Goal: Transaction & Acquisition: Purchase product/service

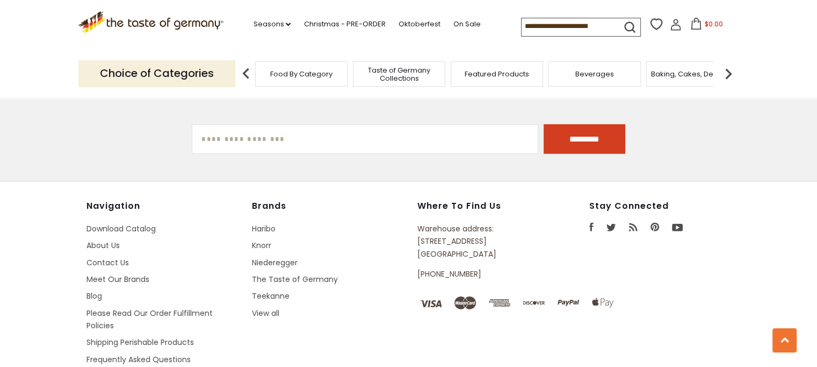
scroll to position [3247, 0]
click at [265, 239] on link "Knorr" at bounding box center [261, 244] width 19 height 11
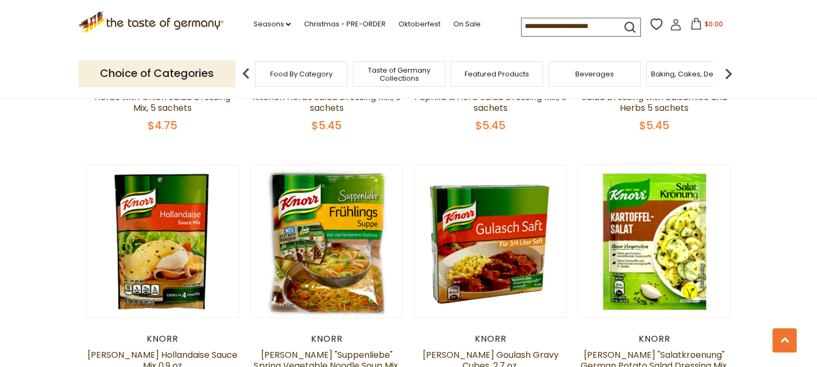
scroll to position [559, 0]
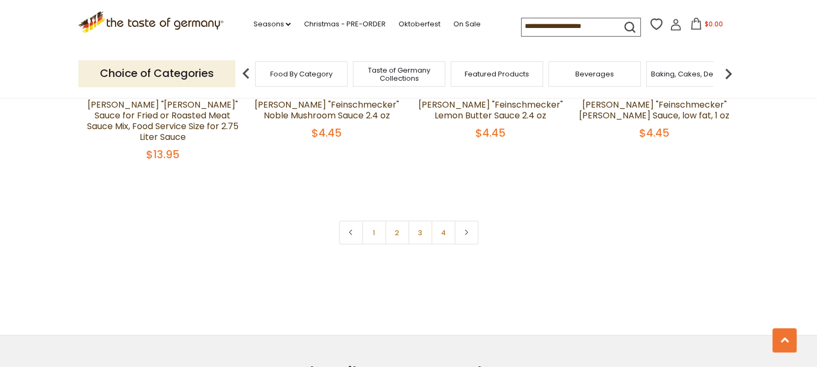
scroll to position [2386, 0]
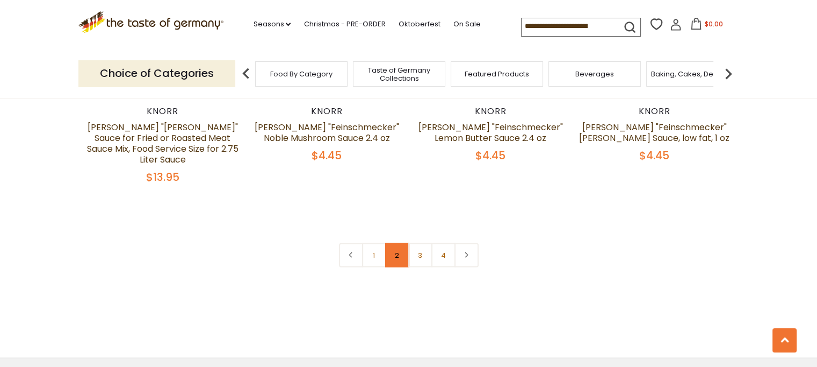
click at [401, 243] on link "2" at bounding box center [397, 255] width 24 height 24
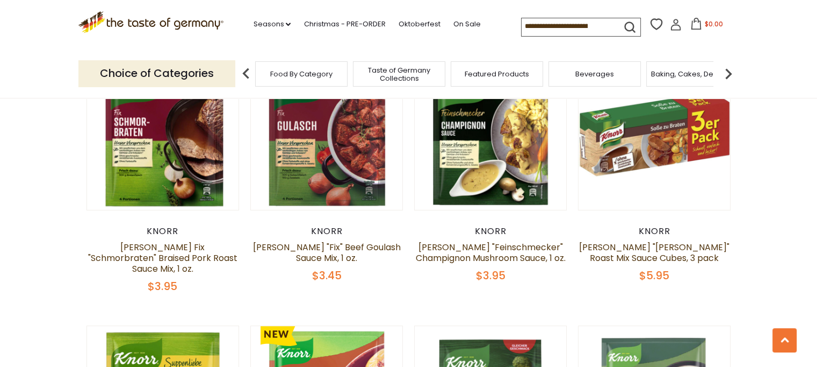
scroll to position [405, 0]
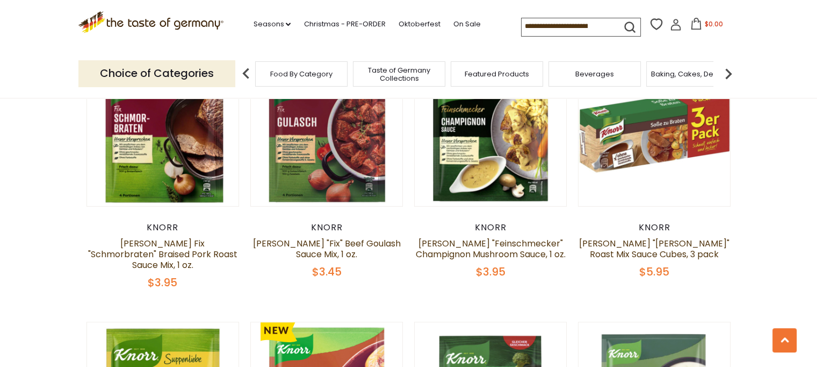
click at [326, 245] on link "[PERSON_NAME] "Fix" Beef Goulash Sauce Mix, 1 oz." at bounding box center [327, 248] width 148 height 23
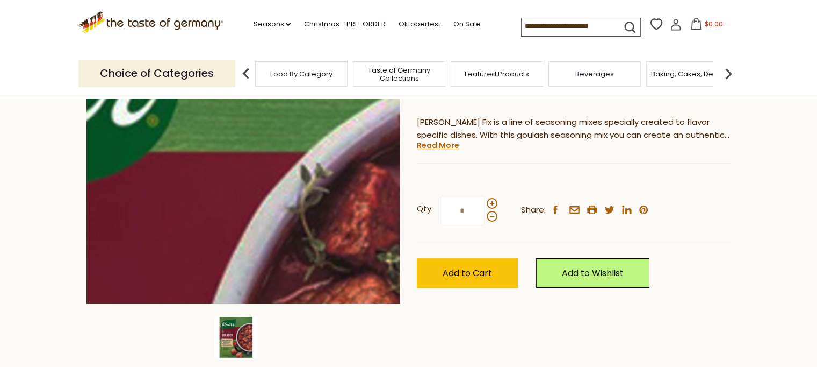
scroll to position [166, 0]
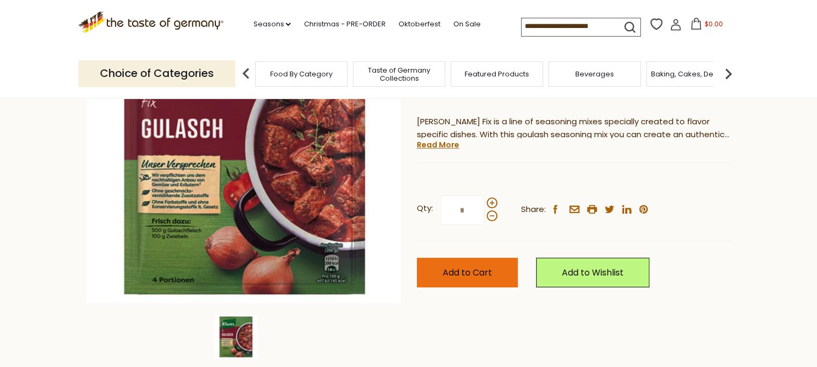
click at [460, 284] on button "Add to Cart" at bounding box center [467, 272] width 101 height 30
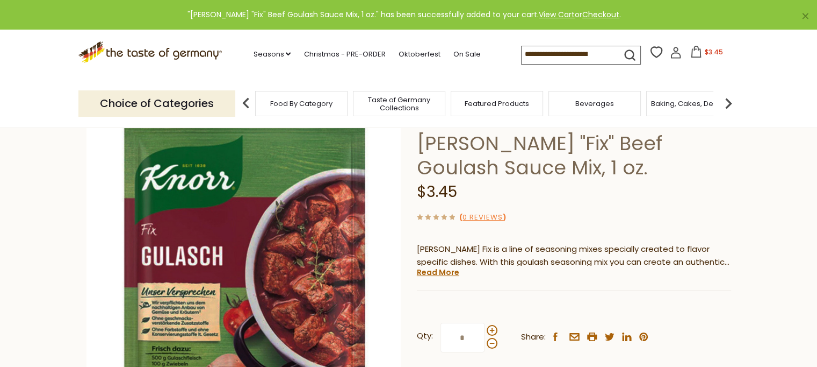
scroll to position [38, 0]
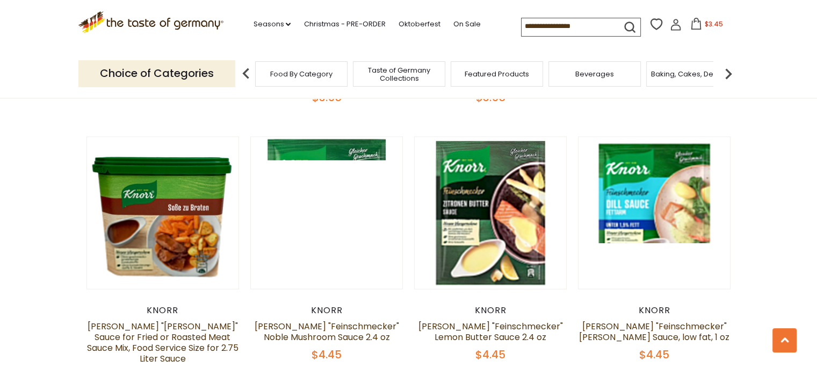
scroll to position [2186, 0]
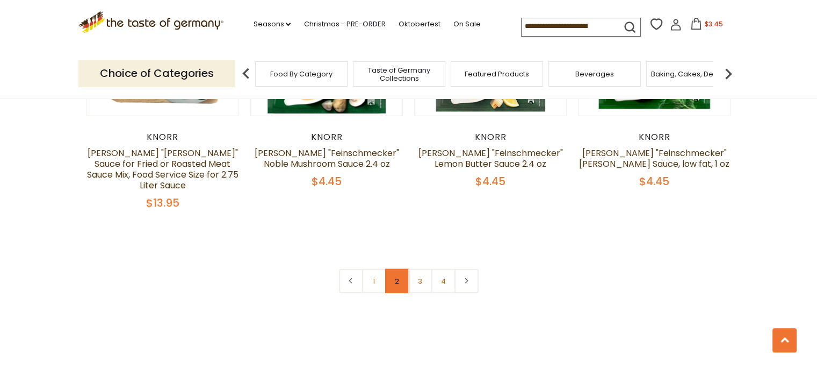
click at [398, 269] on link "2" at bounding box center [397, 281] width 24 height 24
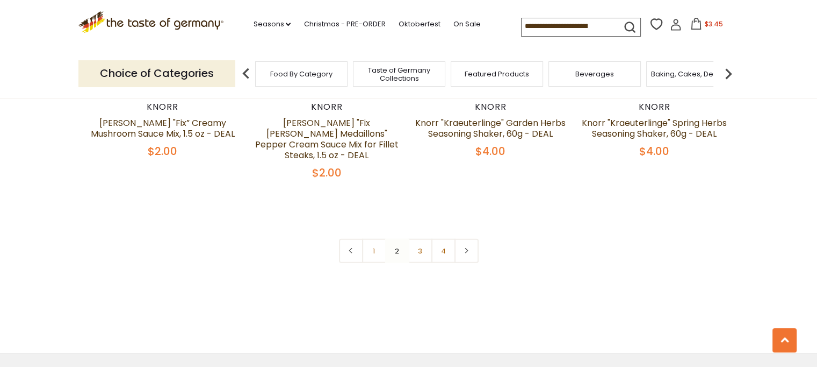
scroll to position [2379, 0]
click at [428, 239] on link "3" at bounding box center [420, 251] width 24 height 24
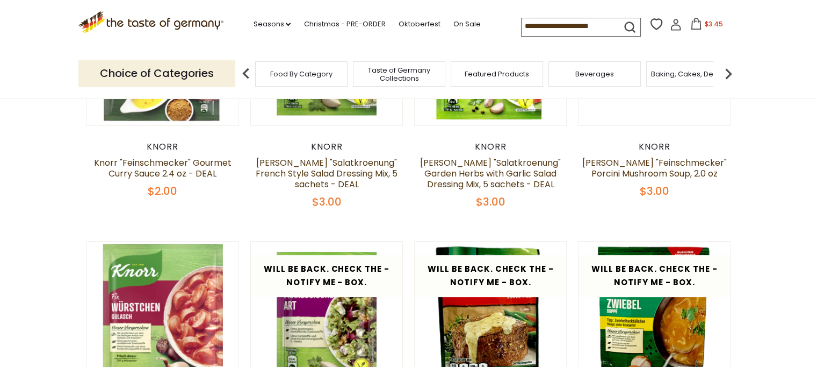
scroll to position [0, 0]
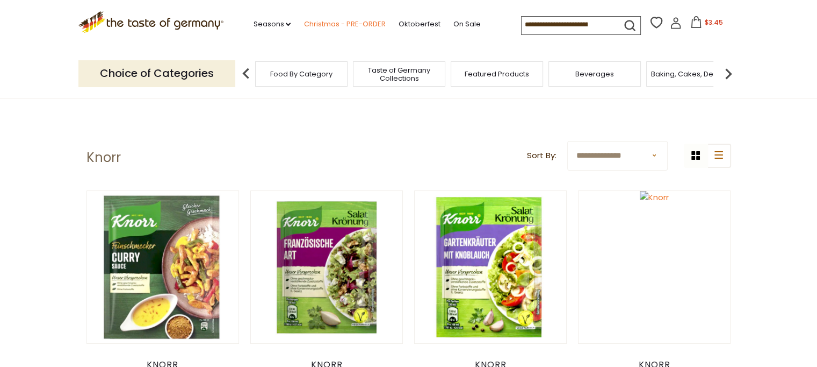
click at [318, 24] on link "Christmas - PRE-ORDER" at bounding box center [345, 24] width 82 height 12
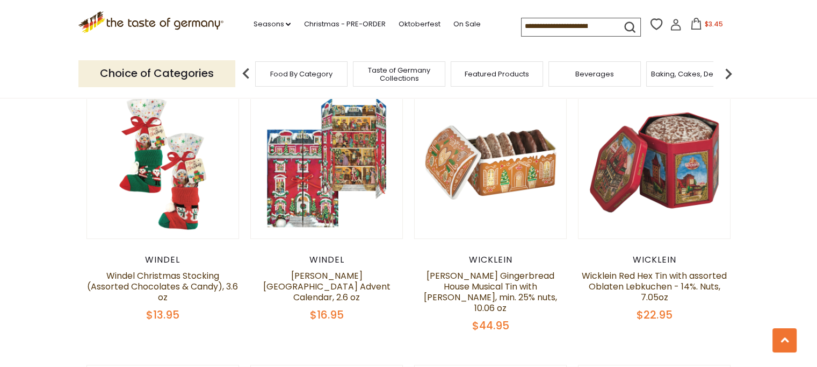
scroll to position [607, 0]
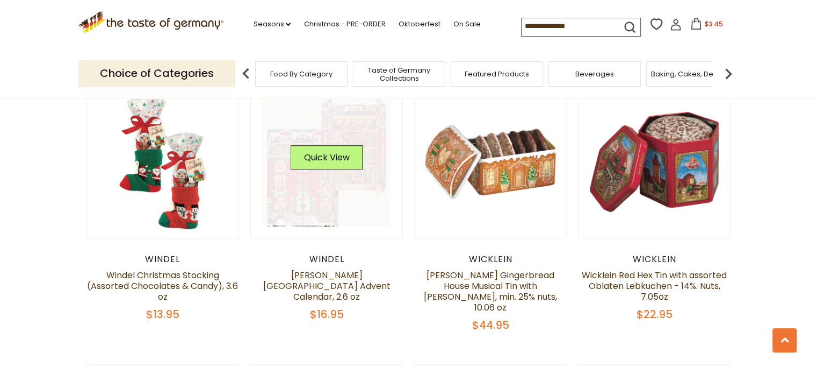
click at [292, 210] on link at bounding box center [327, 161] width 128 height 128
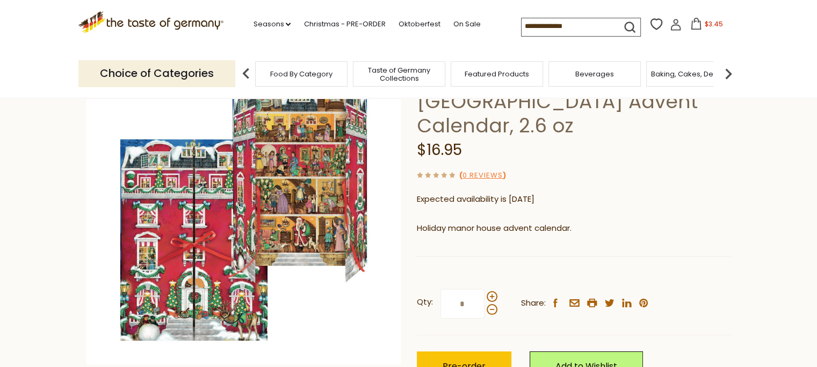
scroll to position [107, 0]
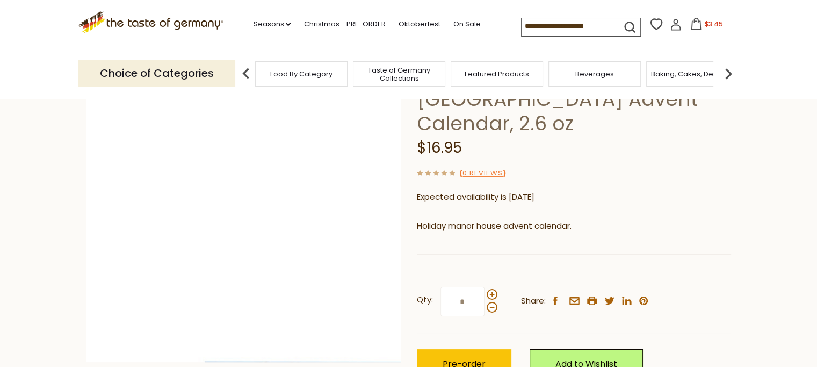
click at [281, 191] on img at bounding box center [244, 204] width 314 height 314
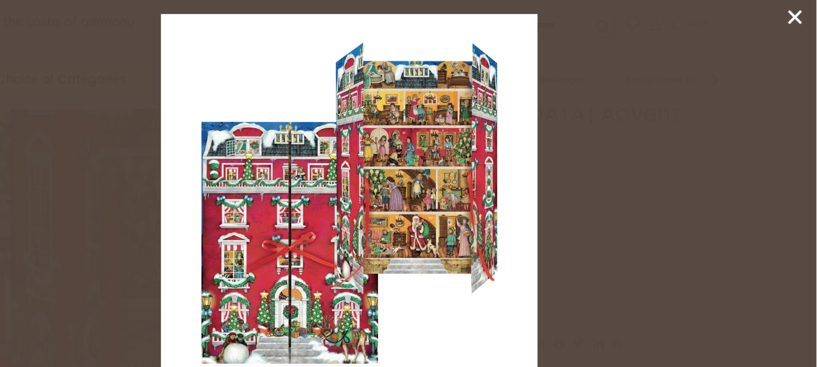
scroll to position [103, 0]
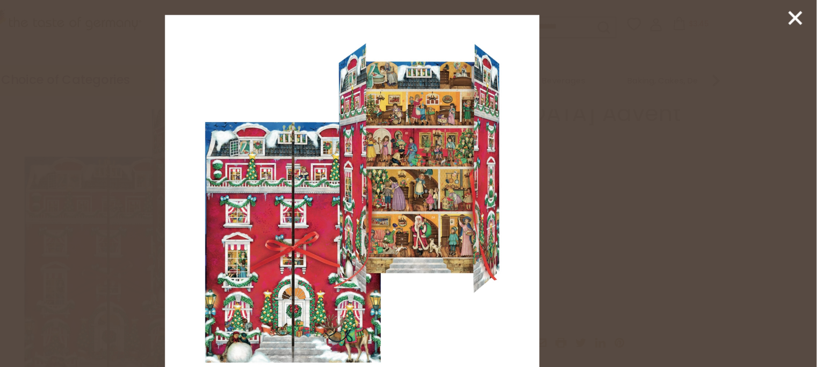
click at [796, 26] on icon at bounding box center [799, 19] width 16 height 16
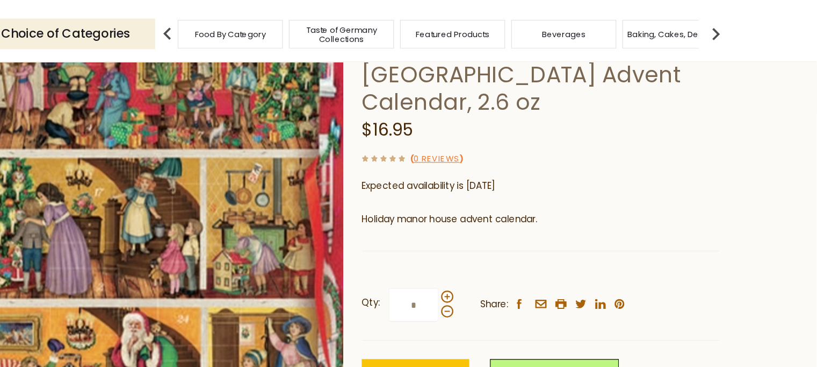
scroll to position [99, 0]
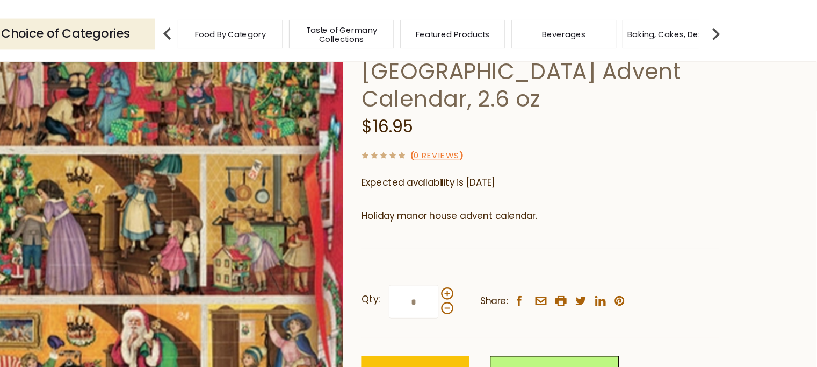
click at [138, 278] on img at bounding box center [244, 212] width 314 height 314
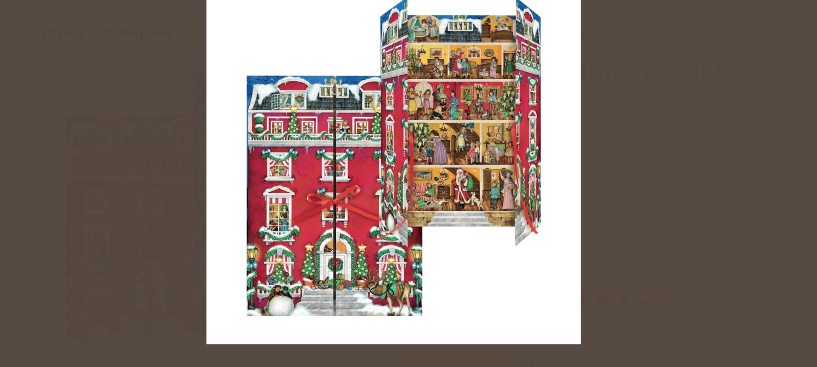
click at [717, 175] on div at bounding box center [408, 183] width 817 height 367
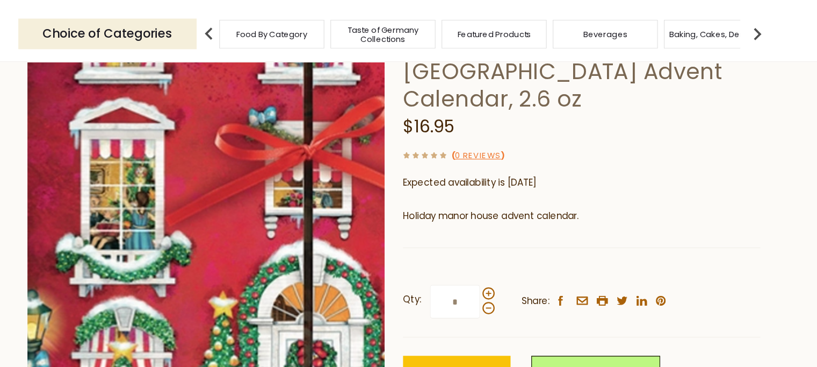
click at [87, 360] on img at bounding box center [244, 212] width 314 height 314
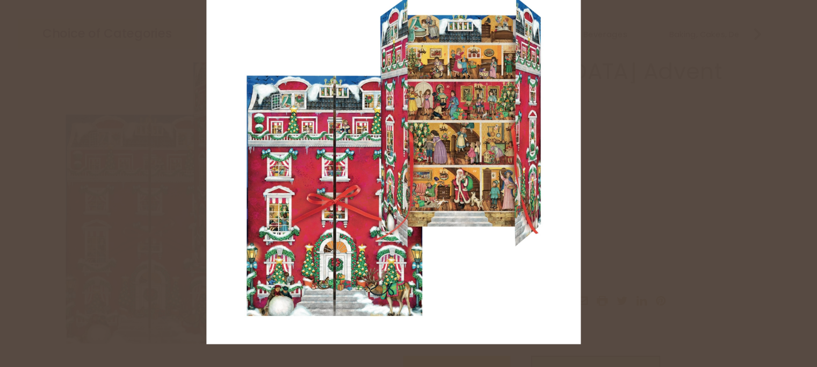
click at [717, 175] on div at bounding box center [408, 183] width 817 height 367
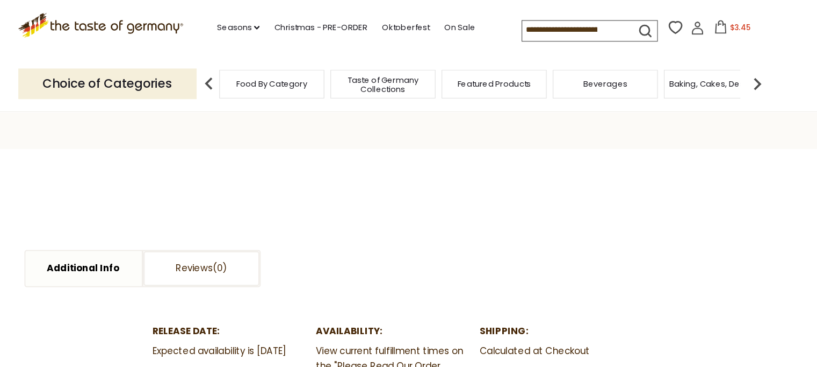
scroll to position [0, 0]
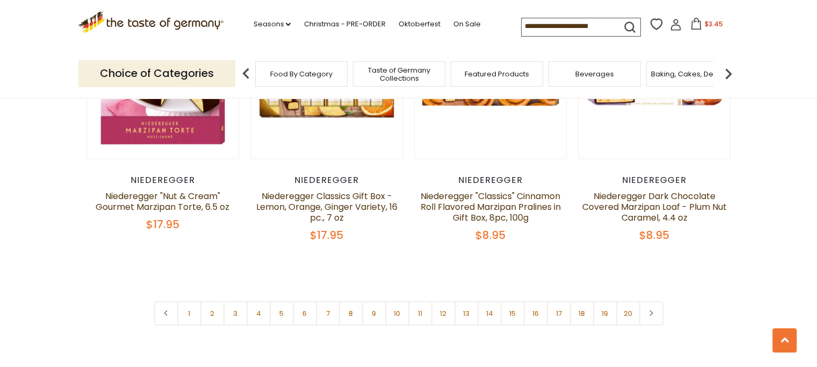
scroll to position [2553, 0]
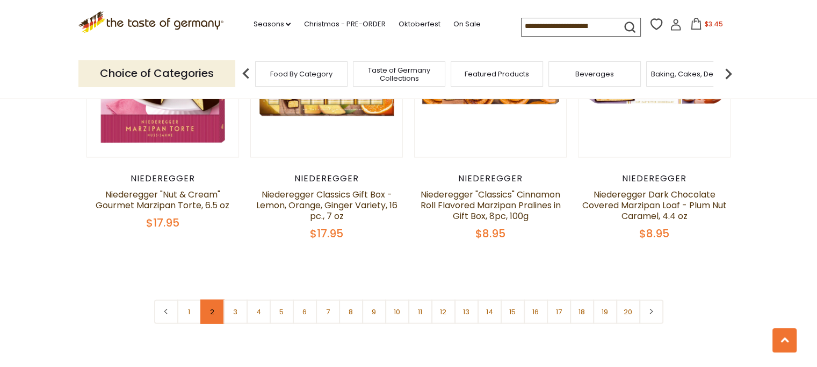
click at [211, 299] on link "2" at bounding box center [212, 311] width 24 height 24
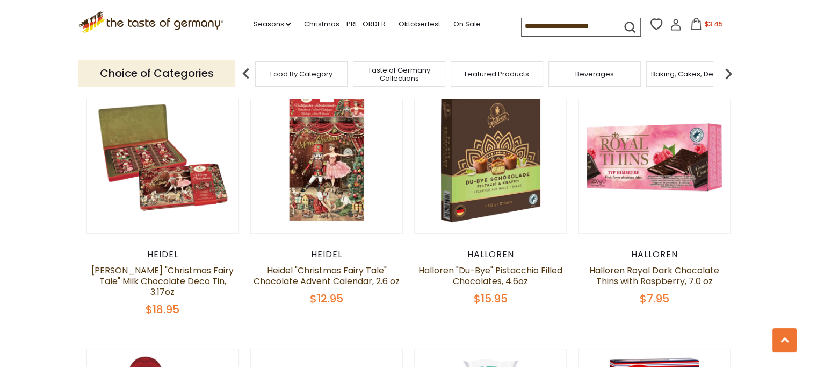
scroll to position [868, 0]
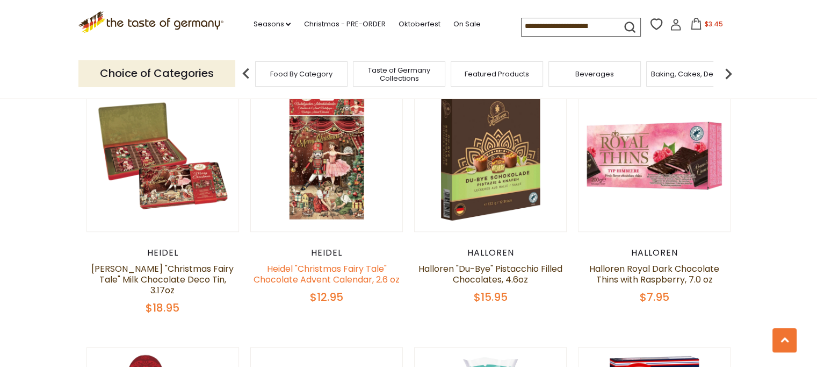
click at [299, 283] on link "Heidel "Christmas Fairy Tale" Chocolate Advent Calendar, 2.6 oz" at bounding box center [327, 273] width 146 height 23
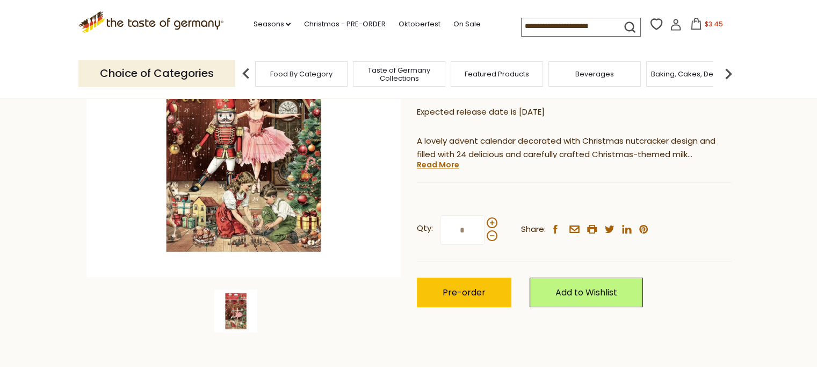
scroll to position [189, 0]
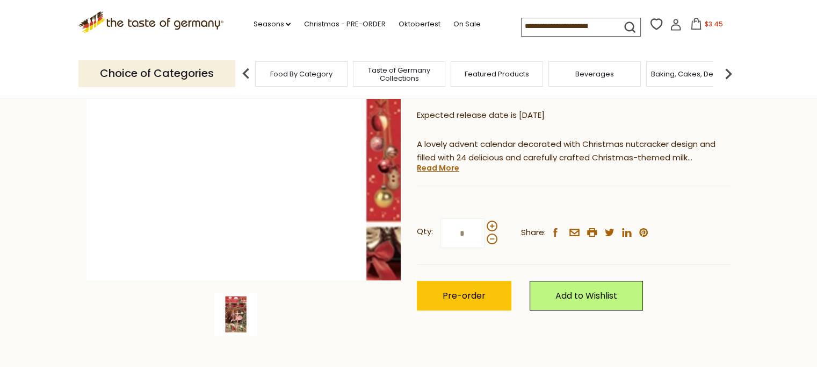
click at [376, 262] on img at bounding box center [244, 123] width 314 height 314
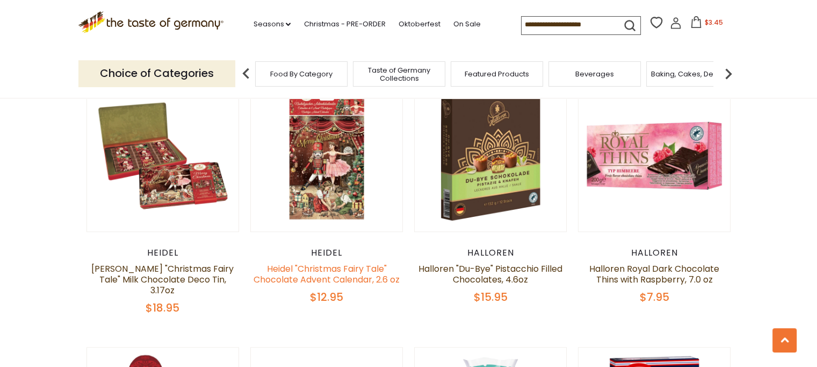
click at [287, 274] on link "Heidel "Christmas Fairy Tale" Chocolate Advent Calendar, 2.6 oz" at bounding box center [327, 273] width 146 height 23
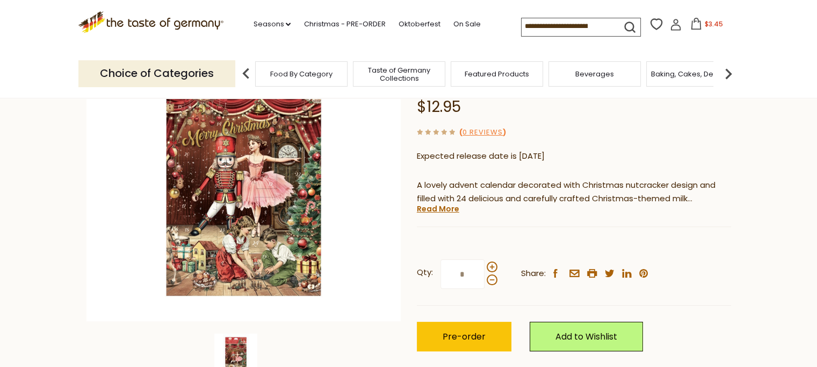
scroll to position [146, 0]
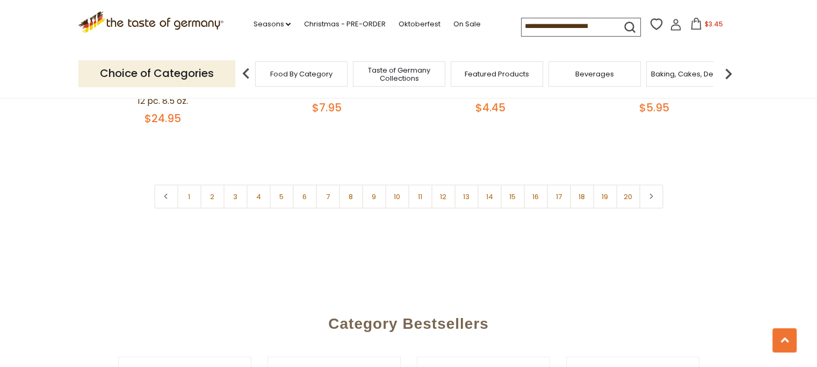
scroll to position [2688, 0]
click at [234, 183] on link "3" at bounding box center [236, 195] width 24 height 24
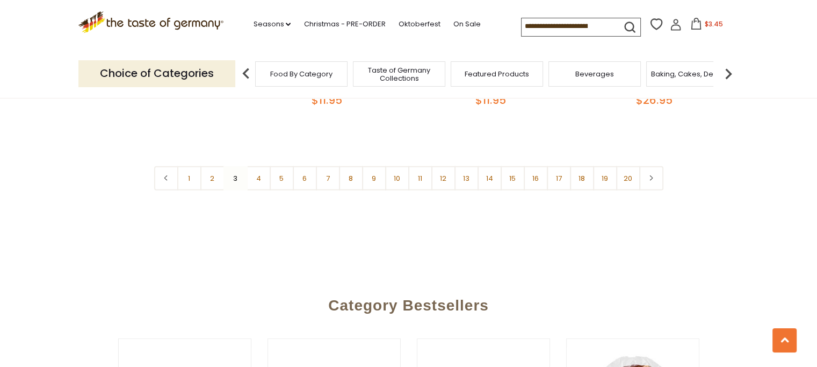
scroll to position [2698, 0]
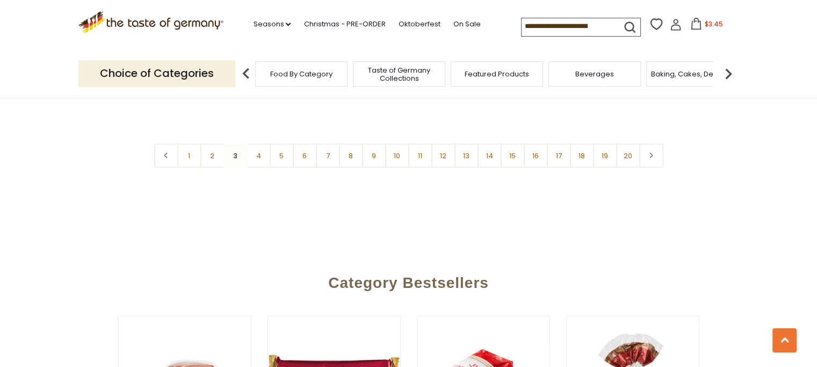
click at [233, 147] on nav "1 2 3 4 5 6 7 8 9 10 11 12 13 14 15 16 17 18 19 20" at bounding box center [408, 155] width 509 height 24
click at [255, 150] on link "4" at bounding box center [259, 155] width 24 height 24
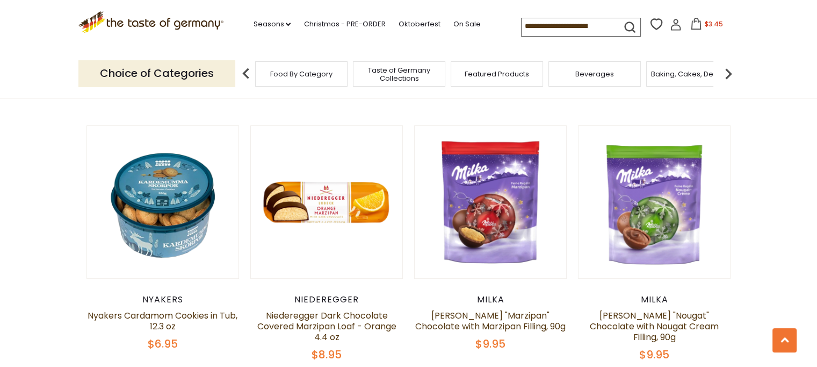
scroll to position [565, 0]
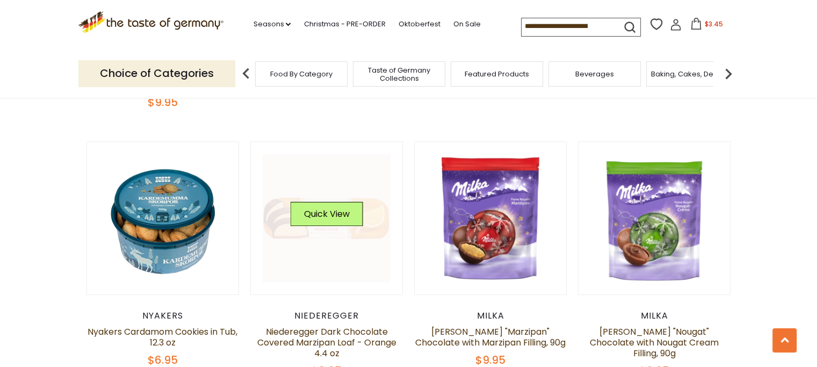
click at [364, 229] on link at bounding box center [327, 218] width 128 height 128
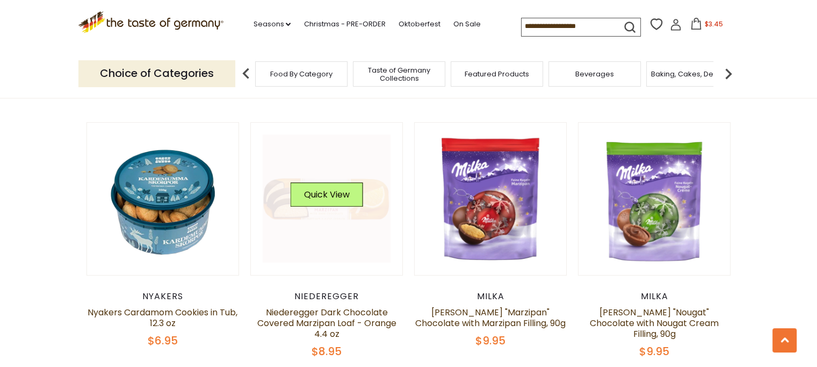
scroll to position [570, 0]
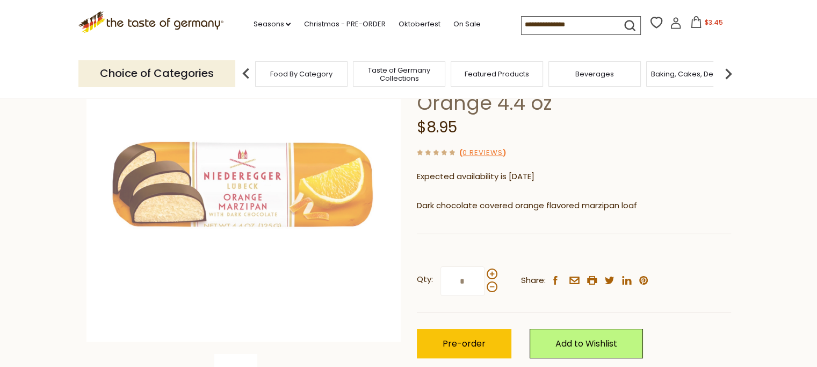
scroll to position [236, 0]
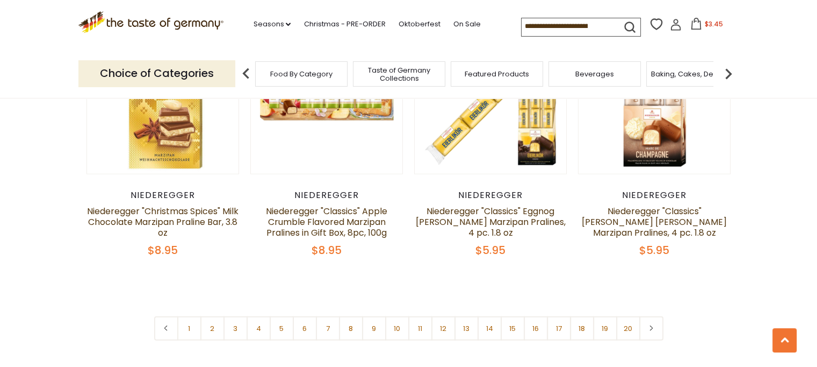
scroll to position [2569, 0]
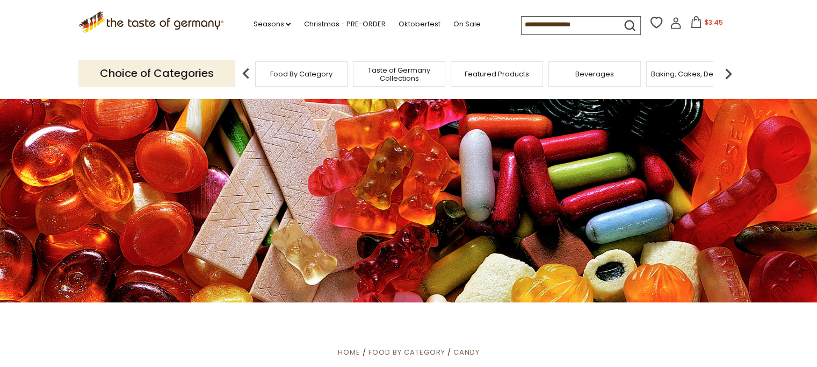
scroll to position [529, 0]
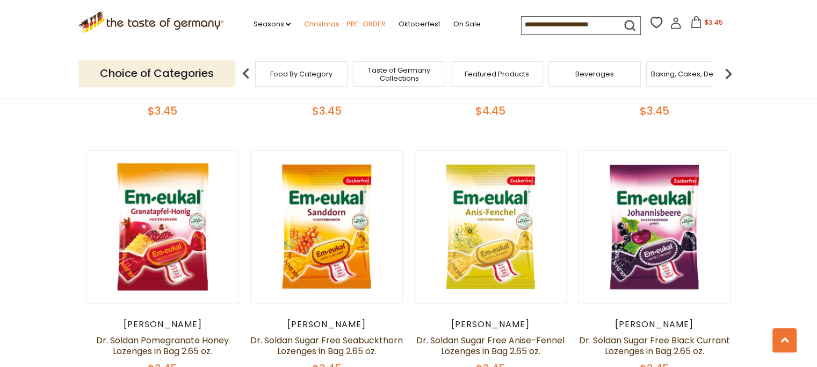
click at [316, 25] on link "Christmas - PRE-ORDER" at bounding box center [345, 24] width 82 height 12
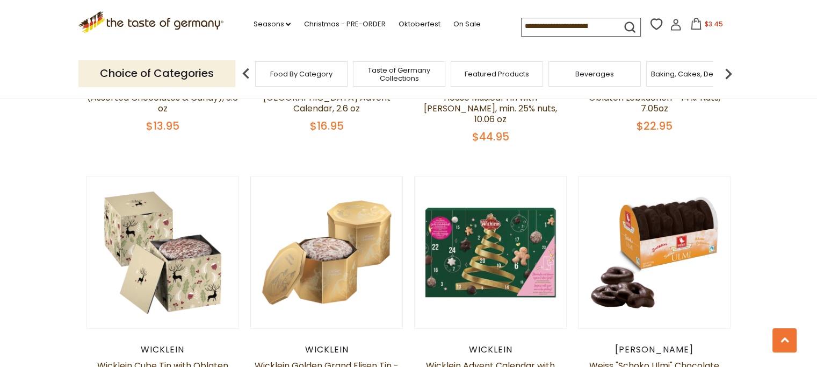
scroll to position [816, 0]
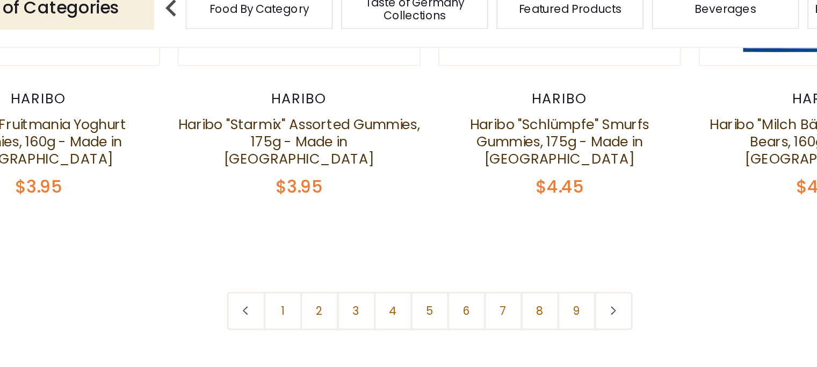
scroll to position [2620, 0]
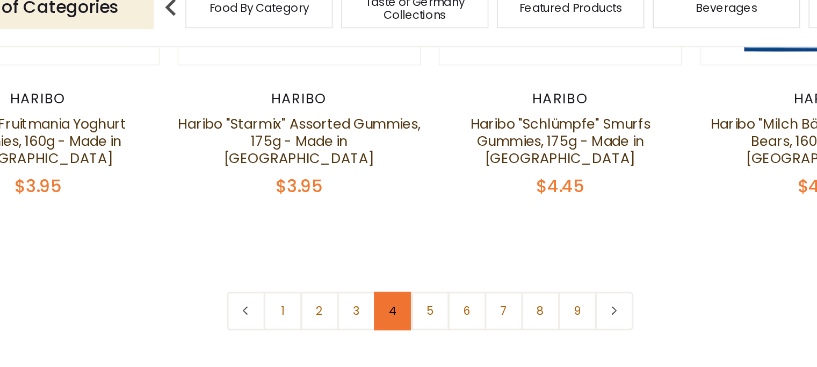
click at [381, 252] on link "4" at bounding box center [386, 264] width 24 height 24
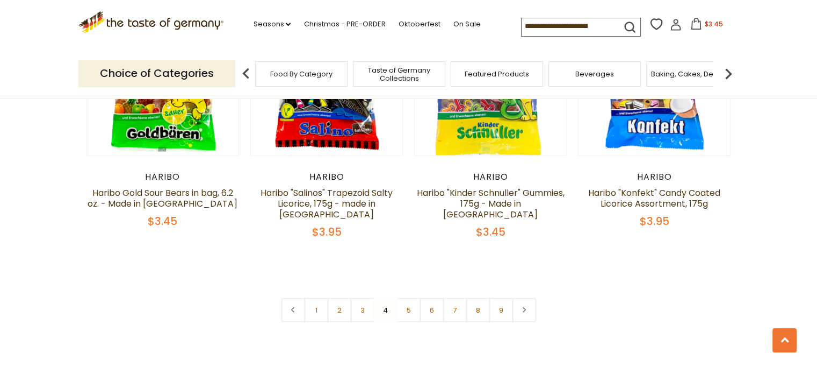
scroll to position [2600, 0]
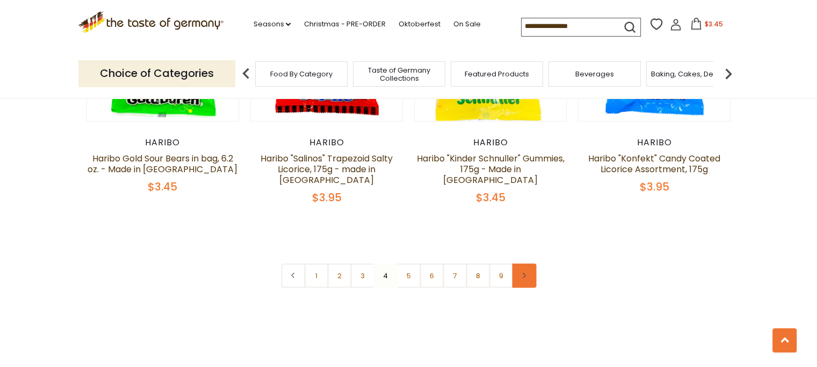
click at [529, 263] on link at bounding box center [524, 275] width 24 height 24
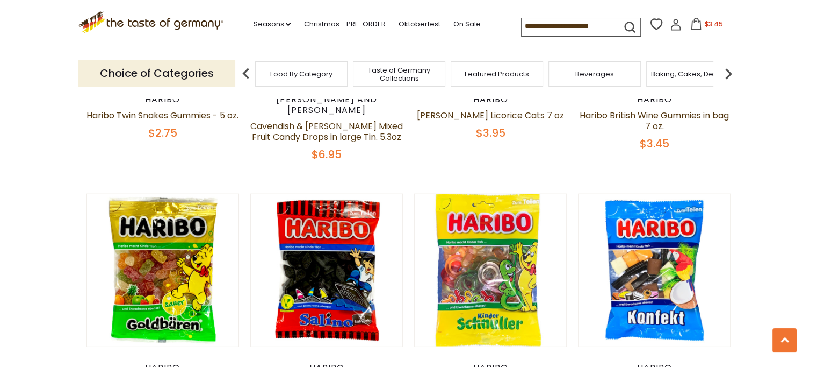
scroll to position [2495, 0]
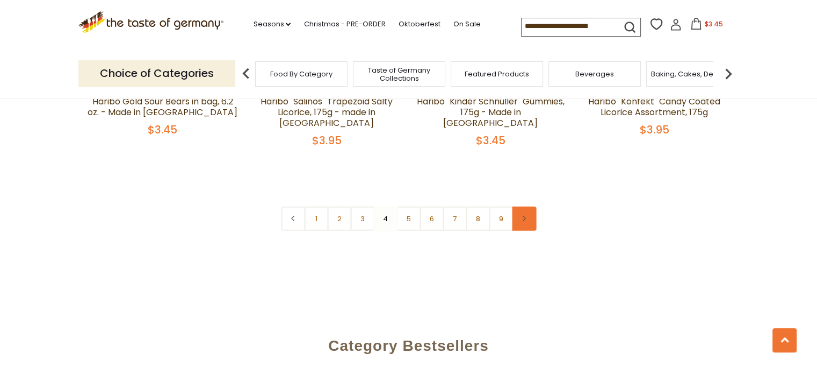
scroll to position [2649, 0]
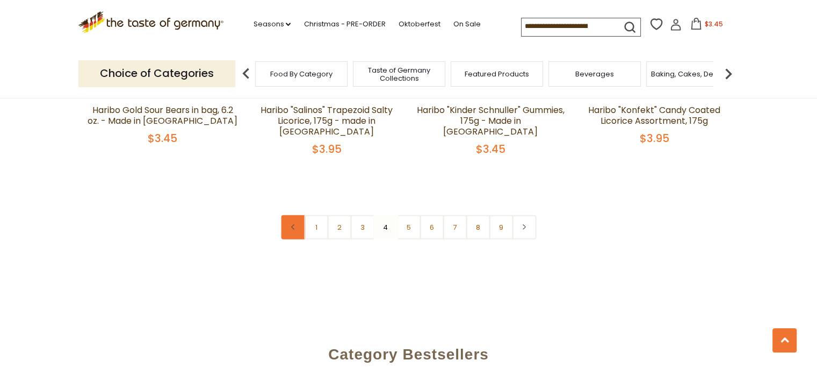
click at [286, 215] on link at bounding box center [293, 227] width 24 height 24
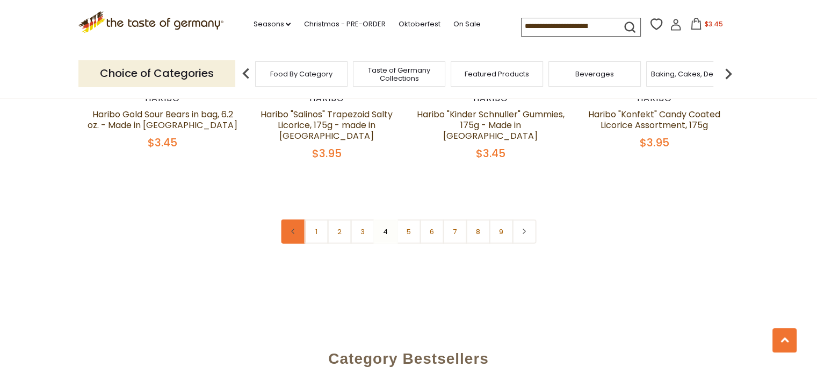
scroll to position [2623, 0]
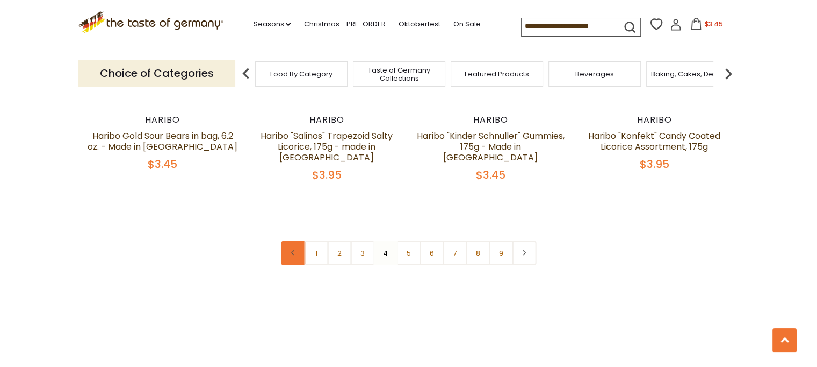
click at [288, 241] on link at bounding box center [293, 253] width 24 height 24
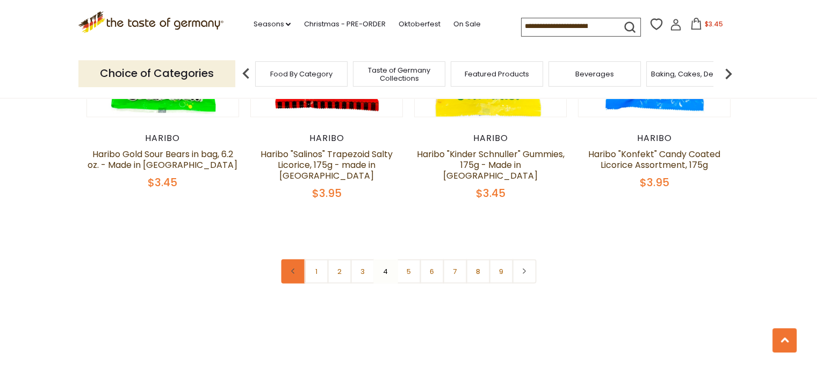
scroll to position [2606, 0]
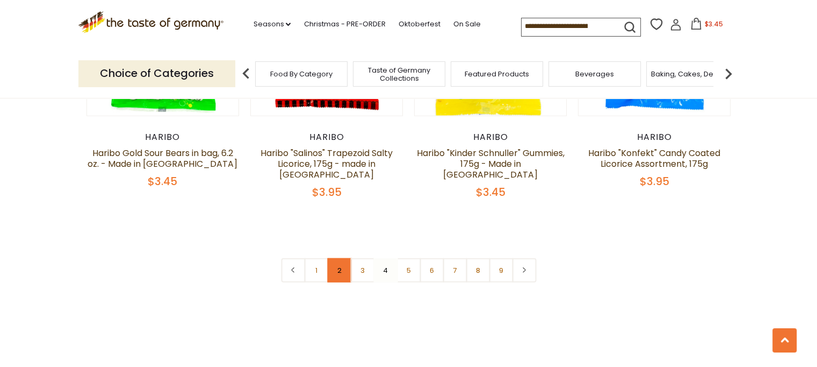
click at [343, 258] on link "2" at bounding box center [339, 270] width 24 height 24
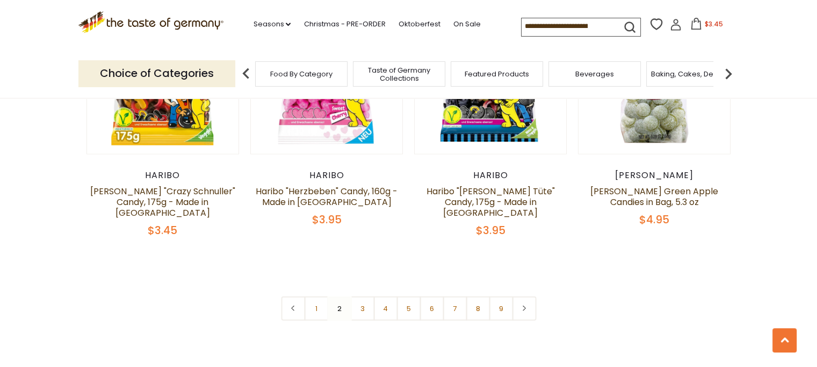
scroll to position [2565, 0]
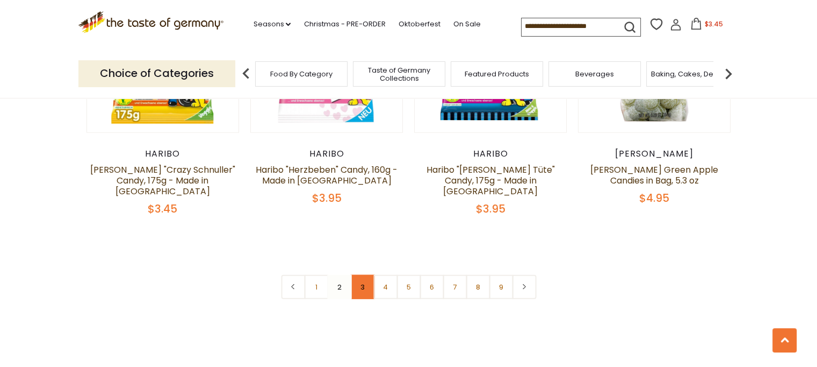
click at [368, 275] on link "3" at bounding box center [362, 287] width 24 height 24
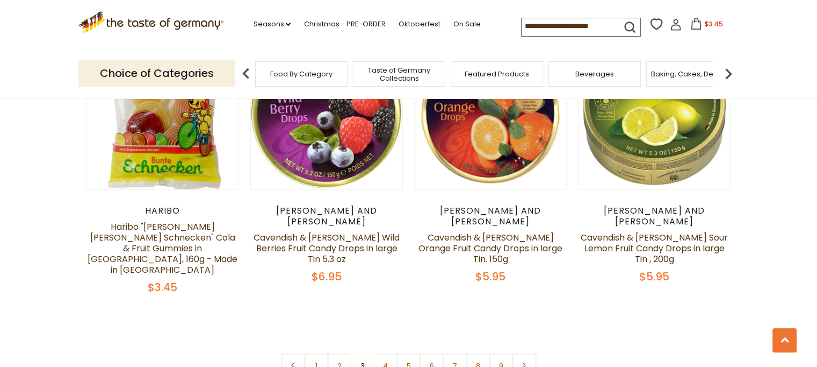
scroll to position [2543, 0]
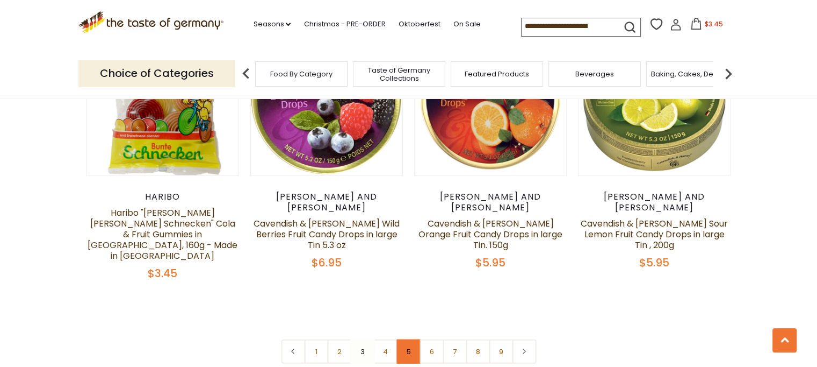
click at [413, 339] on link "5" at bounding box center [409, 351] width 24 height 24
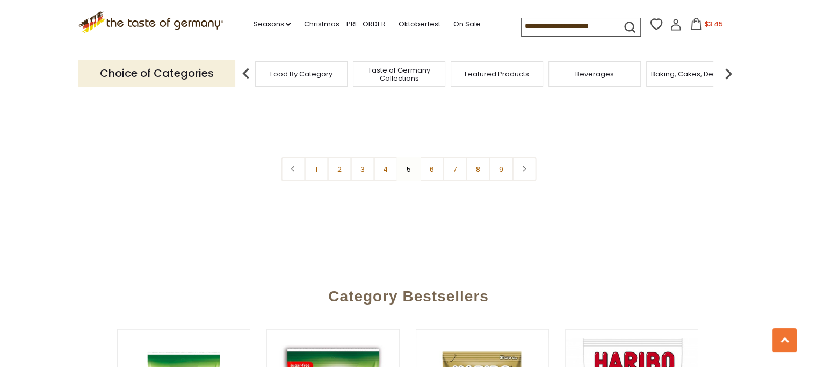
scroll to position [2694, 0]
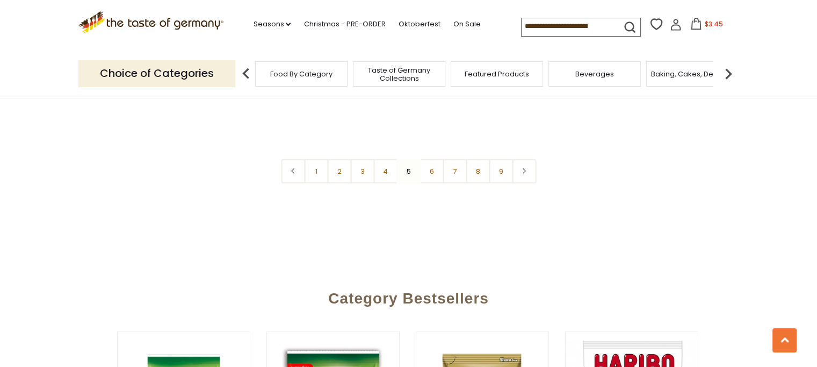
click at [503, 274] on div "Category Bestsellers" at bounding box center [408, 296] width 747 height 44
click at [325, 75] on span "Food By Category" at bounding box center [301, 74] width 62 height 8
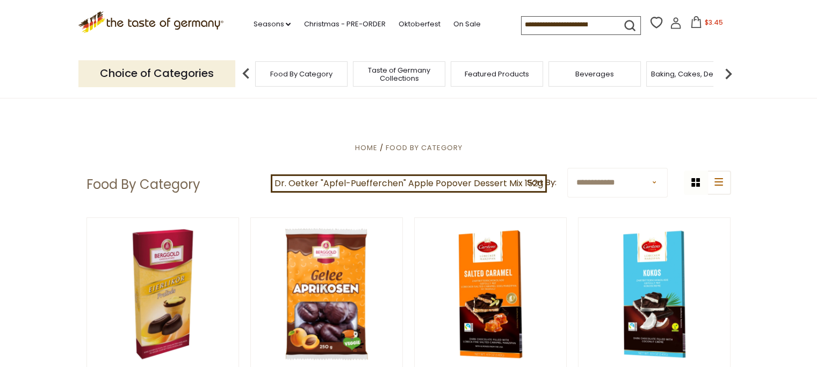
click at [372, 76] on span "Taste of Germany Collections" at bounding box center [399, 74] width 86 height 16
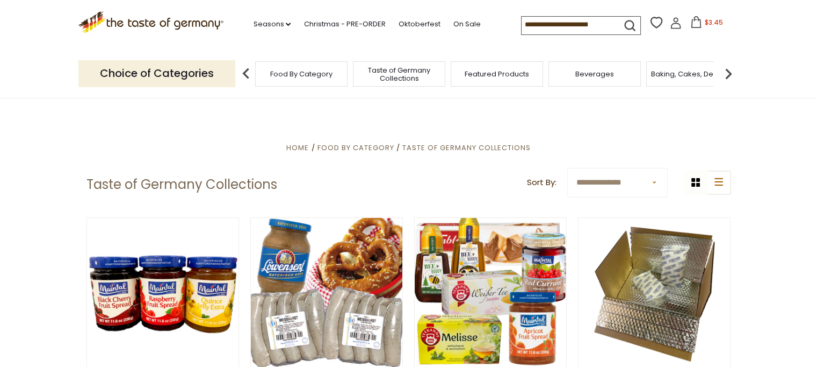
click at [586, 28] on input at bounding box center [567, 24] width 91 height 15
click at [593, 24] on input at bounding box center [567, 24] width 91 height 15
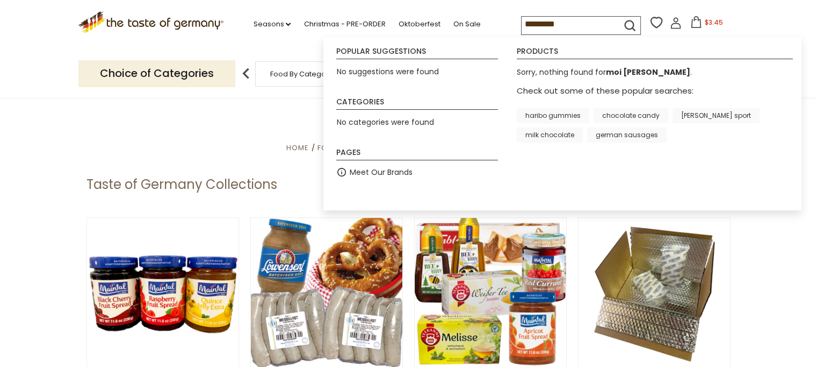
type input "*********"
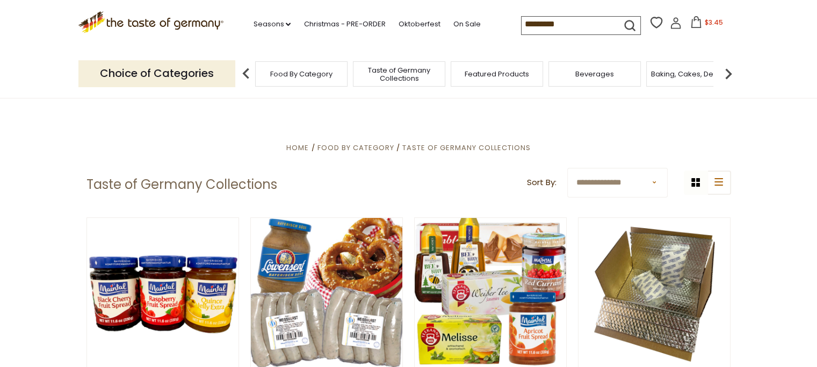
click at [327, 23] on link "Christmas - PRE-ORDER" at bounding box center [345, 24] width 82 height 12
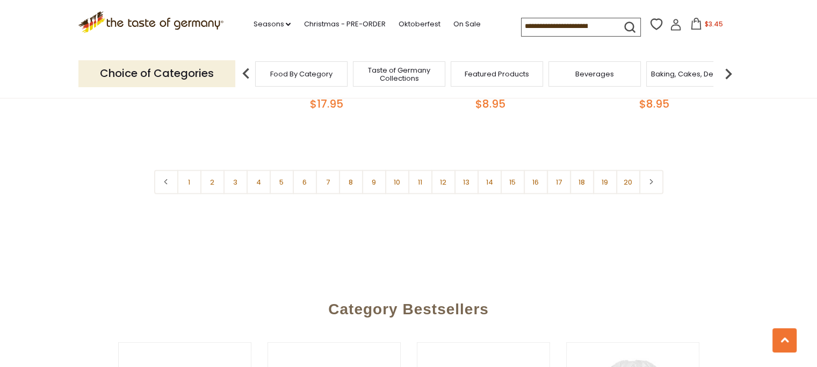
scroll to position [2683, 0]
click at [660, 170] on link at bounding box center [652, 182] width 24 height 24
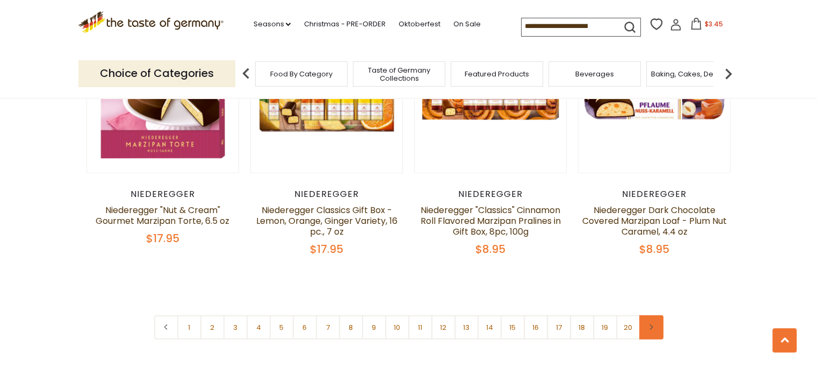
scroll to position [2537, 0]
click at [658, 315] on link at bounding box center [652, 327] width 24 height 24
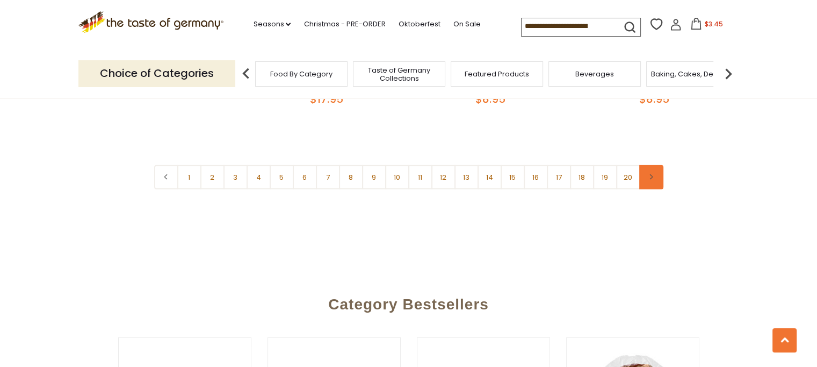
scroll to position [2549, 0]
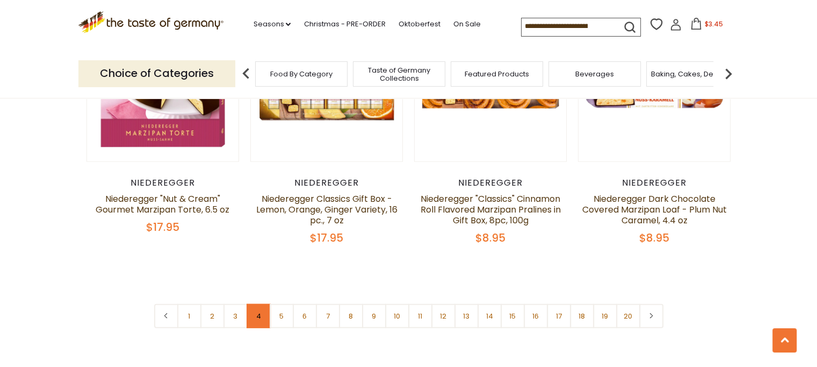
click at [263, 304] on link "4" at bounding box center [259, 316] width 24 height 24
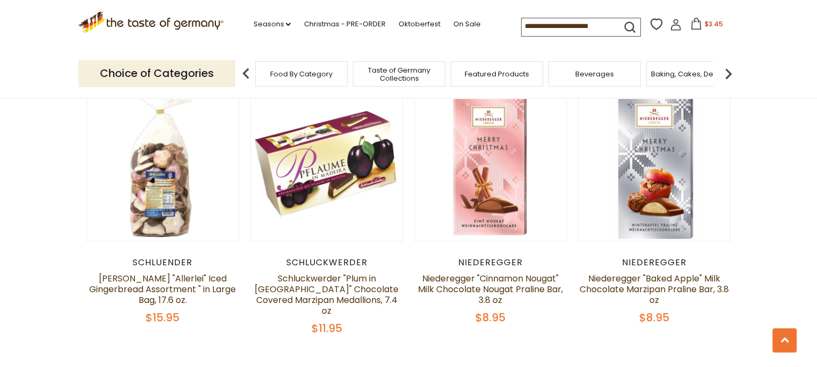
scroll to position [2204, 0]
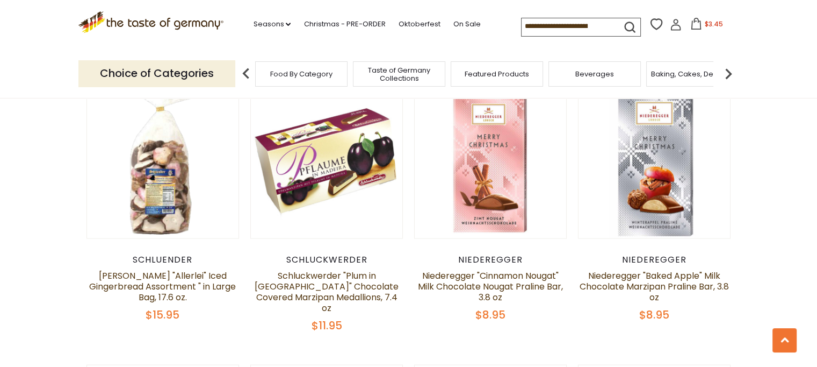
click at [540, 22] on input at bounding box center [567, 25] width 91 height 15
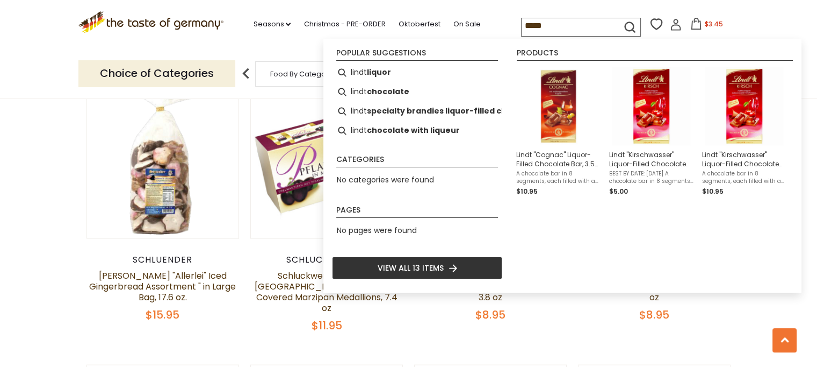
type input "*****"
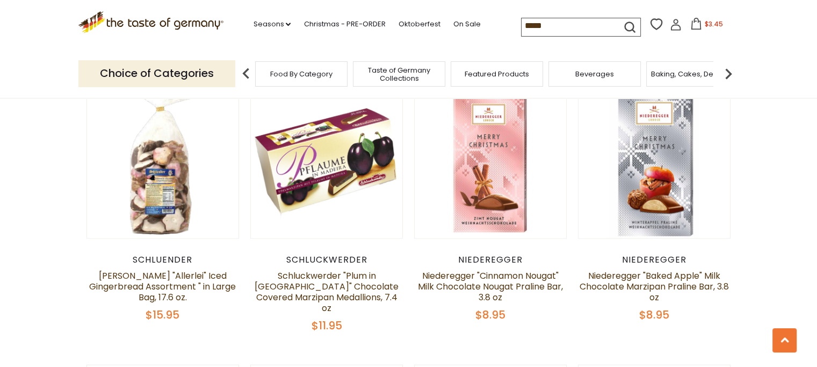
click at [626, 22] on icon "submit" at bounding box center [630, 27] width 10 height 10
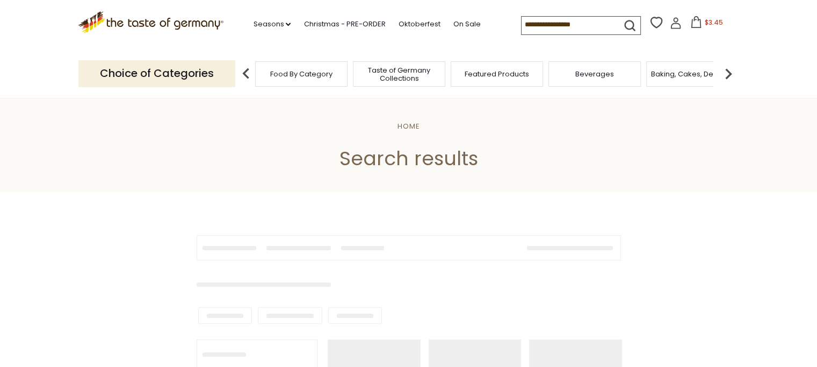
type input "*****"
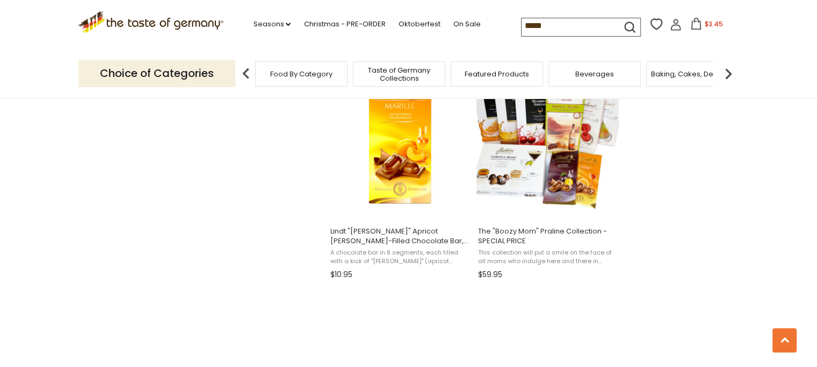
scroll to position [1421, 0]
